Goal: Transaction & Acquisition: Purchase product/service

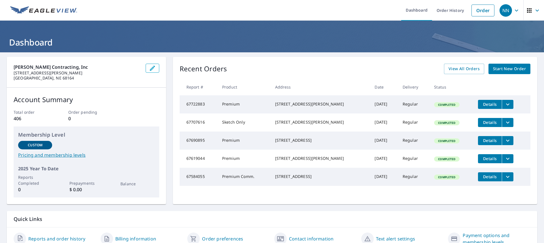
click at [512, 71] on span "Start New Order" at bounding box center [509, 68] width 33 height 7
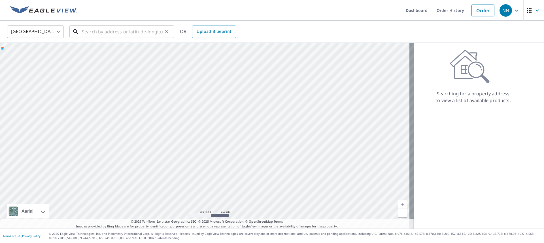
click at [101, 29] on input "text" at bounding box center [122, 32] width 81 height 16
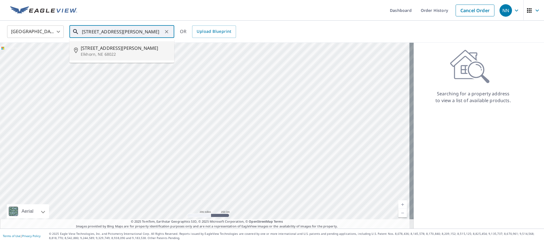
click at [106, 49] on span "[STREET_ADDRESS][PERSON_NAME]" at bounding box center [125, 48] width 89 height 7
type input "[STREET_ADDRESS][PERSON_NAME]"
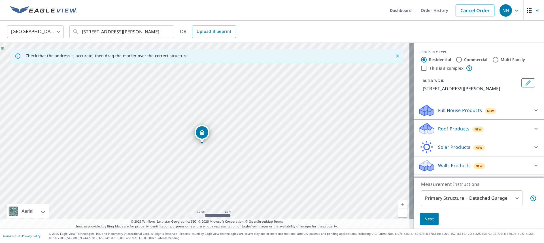
drag, startPoint x: 215, startPoint y: 92, endPoint x: 209, endPoint y: 107, distance: 16.4
click at [209, 107] on div "[STREET_ADDRESS][PERSON_NAME]" at bounding box center [207, 136] width 414 height 186
drag, startPoint x: 203, startPoint y: 136, endPoint x: 195, endPoint y: 139, distance: 8.5
click at [521, 130] on div "Roof Products New" at bounding box center [473, 128] width 111 height 13
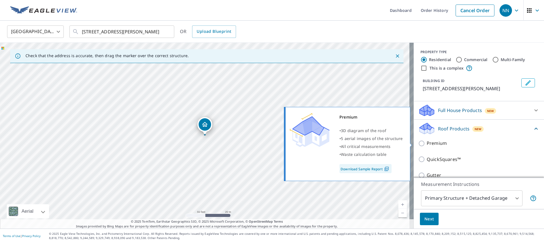
click at [418, 145] on input "Premium" at bounding box center [422, 143] width 9 height 7
checkbox input "true"
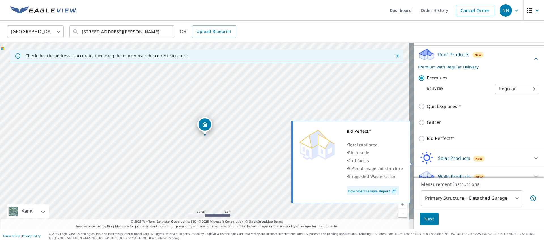
scroll to position [82, 0]
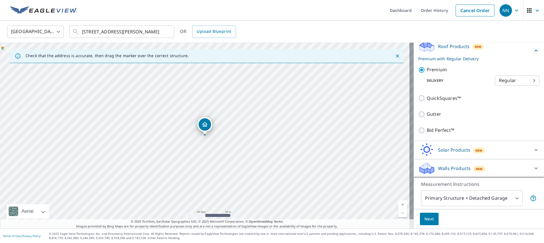
click at [490, 202] on body "NN NN Dashboard Order History Cancel Order NN [GEOGRAPHIC_DATA] [GEOGRAPHIC_DAT…" at bounding box center [272, 121] width 544 height 243
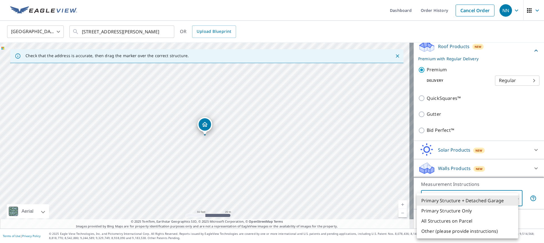
click at [441, 213] on li "Primary Structure Only" at bounding box center [467, 211] width 101 height 10
type input "2"
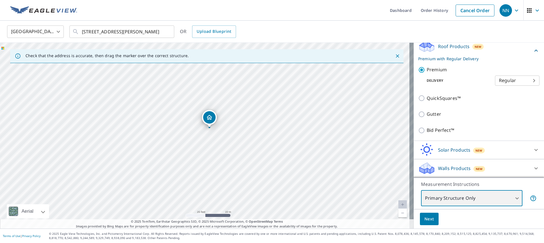
drag, startPoint x: 189, startPoint y: 122, endPoint x: 194, endPoint y: 125, distance: 6.1
click at [194, 125] on div "[STREET_ADDRESS][PERSON_NAME]" at bounding box center [207, 136] width 414 height 186
click at [427, 220] on span "Next" at bounding box center [429, 219] width 10 height 7
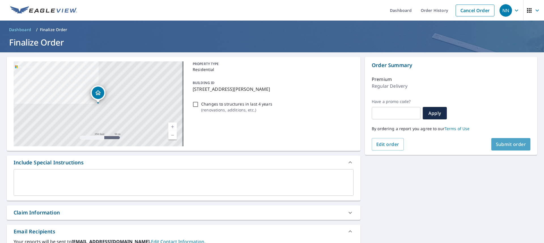
click at [520, 144] on span "Submit order" at bounding box center [511, 144] width 30 height 6
checkbox input "true"
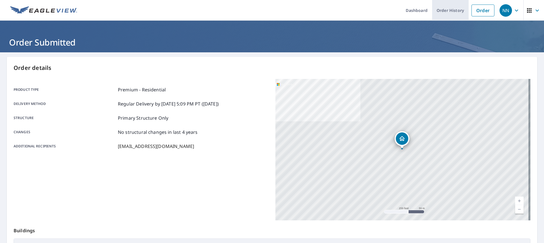
click at [447, 8] on link "Order History" at bounding box center [450, 10] width 37 height 21
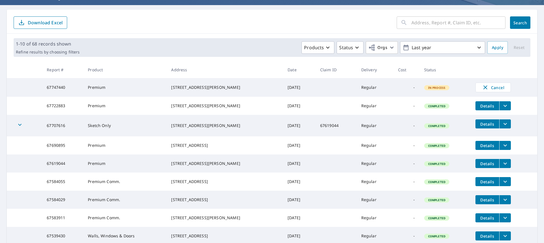
scroll to position [57, 0]
